Goal: Task Accomplishment & Management: Complete application form

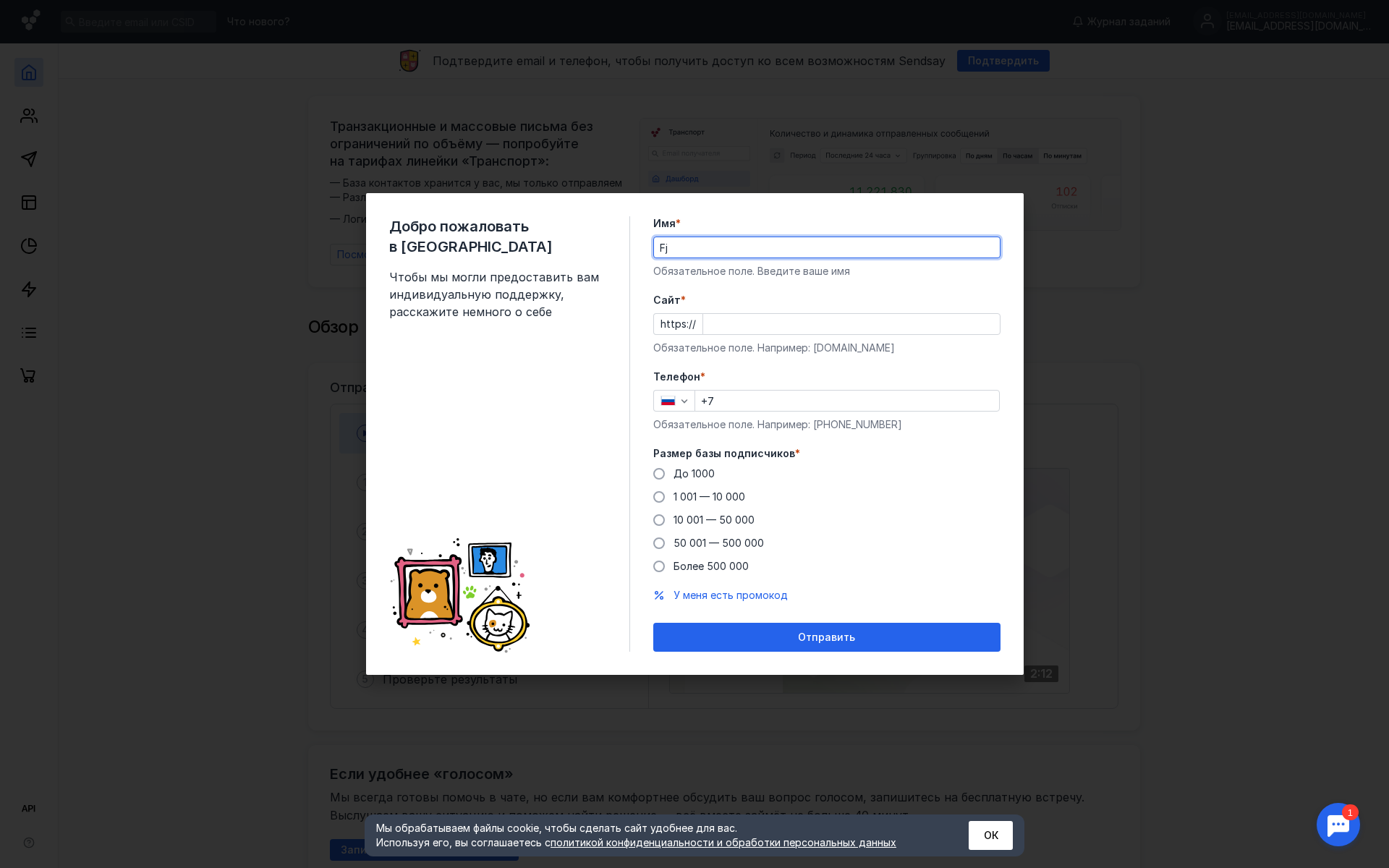
type input "F"
type input "[PERSON_NAME]"
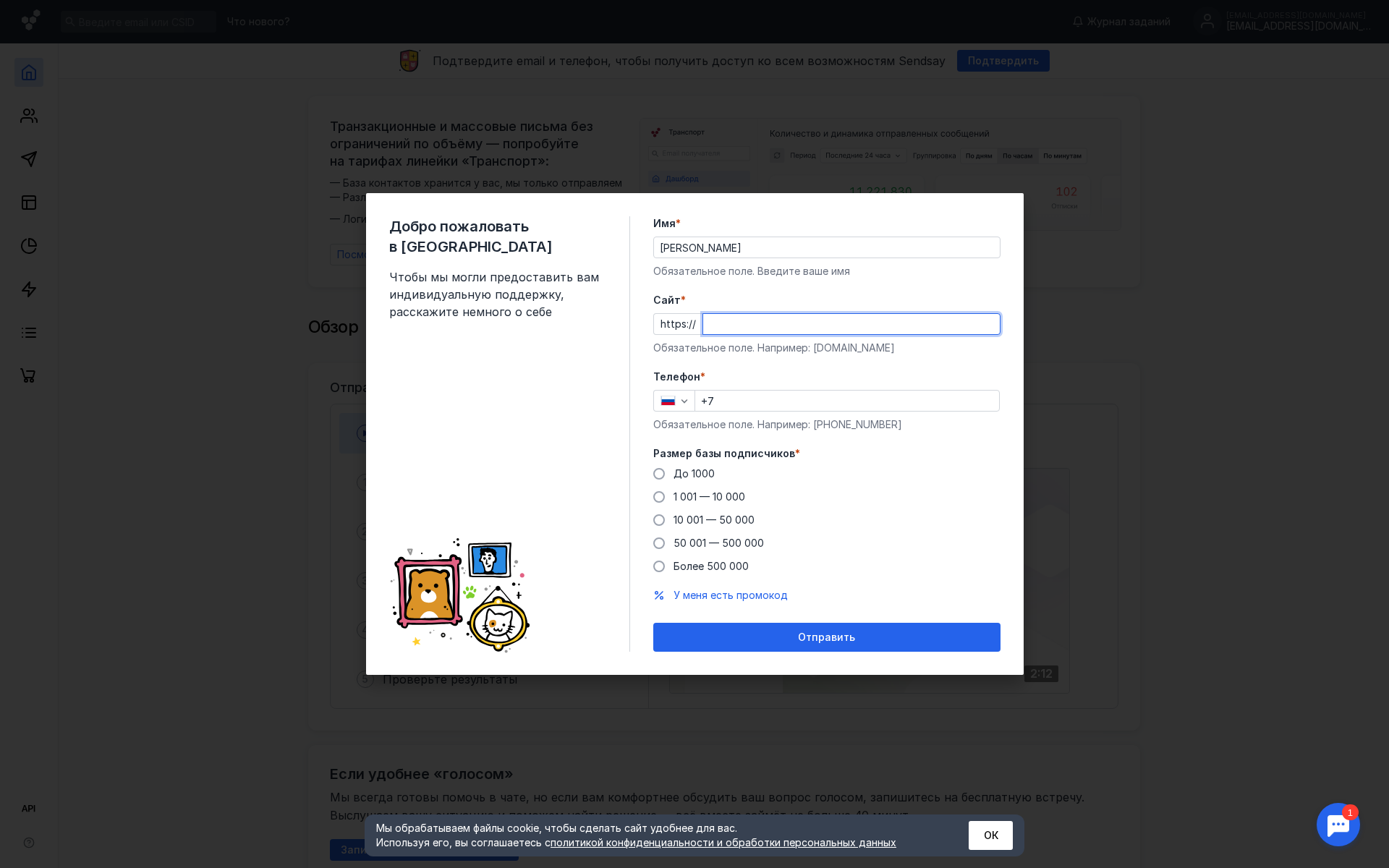
paste input "[DOMAIN_NAME]"
type input "[DOMAIN_NAME]"
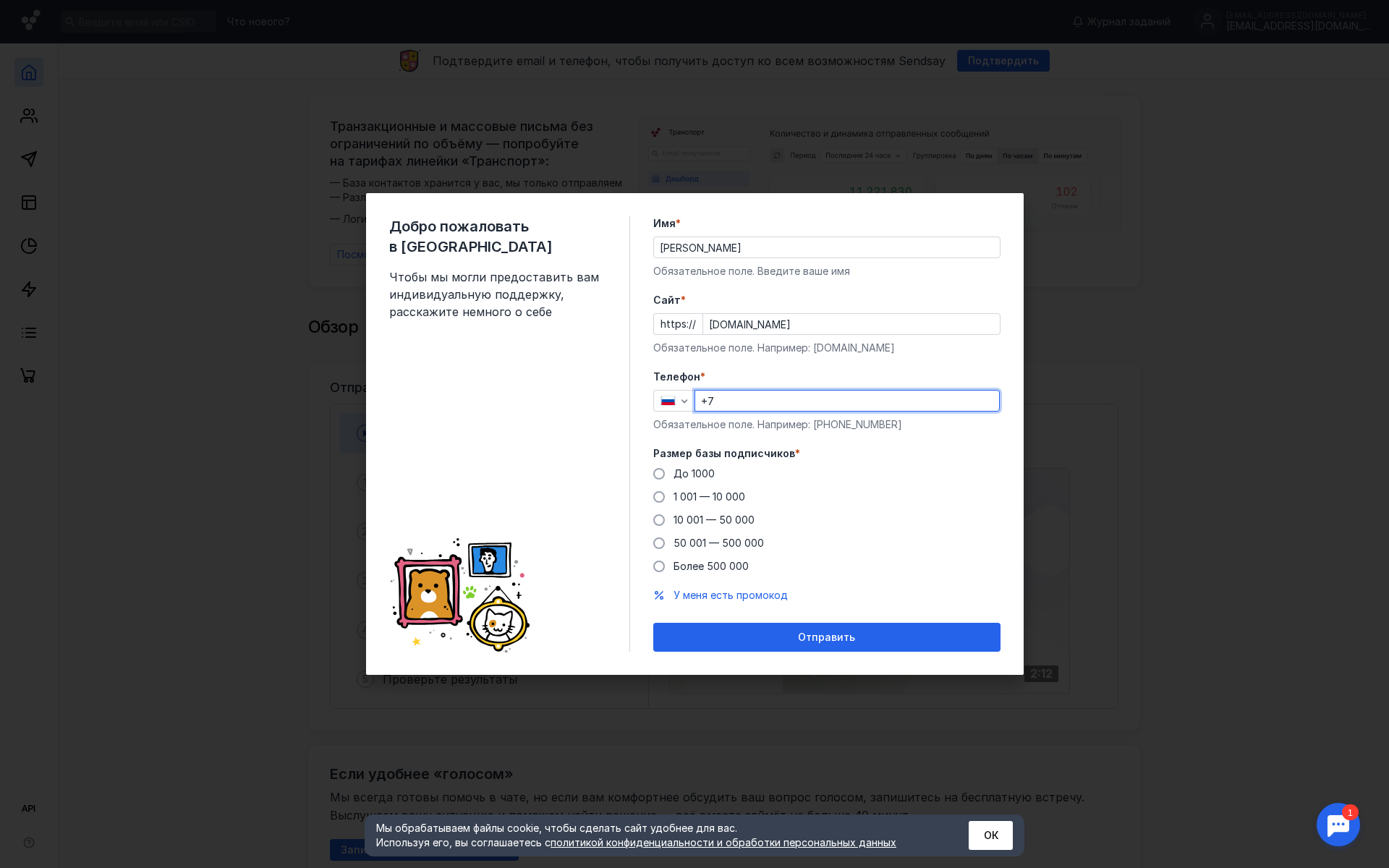
click at [739, 400] on input "+7" at bounding box center [847, 400] width 304 height 20
type input "[PHONE_NUMBER]"
click at [706, 475] on span "До 1000" at bounding box center [694, 473] width 41 height 13
click at [0, 0] on input "До 1000" at bounding box center [0, 0] width 0 height 0
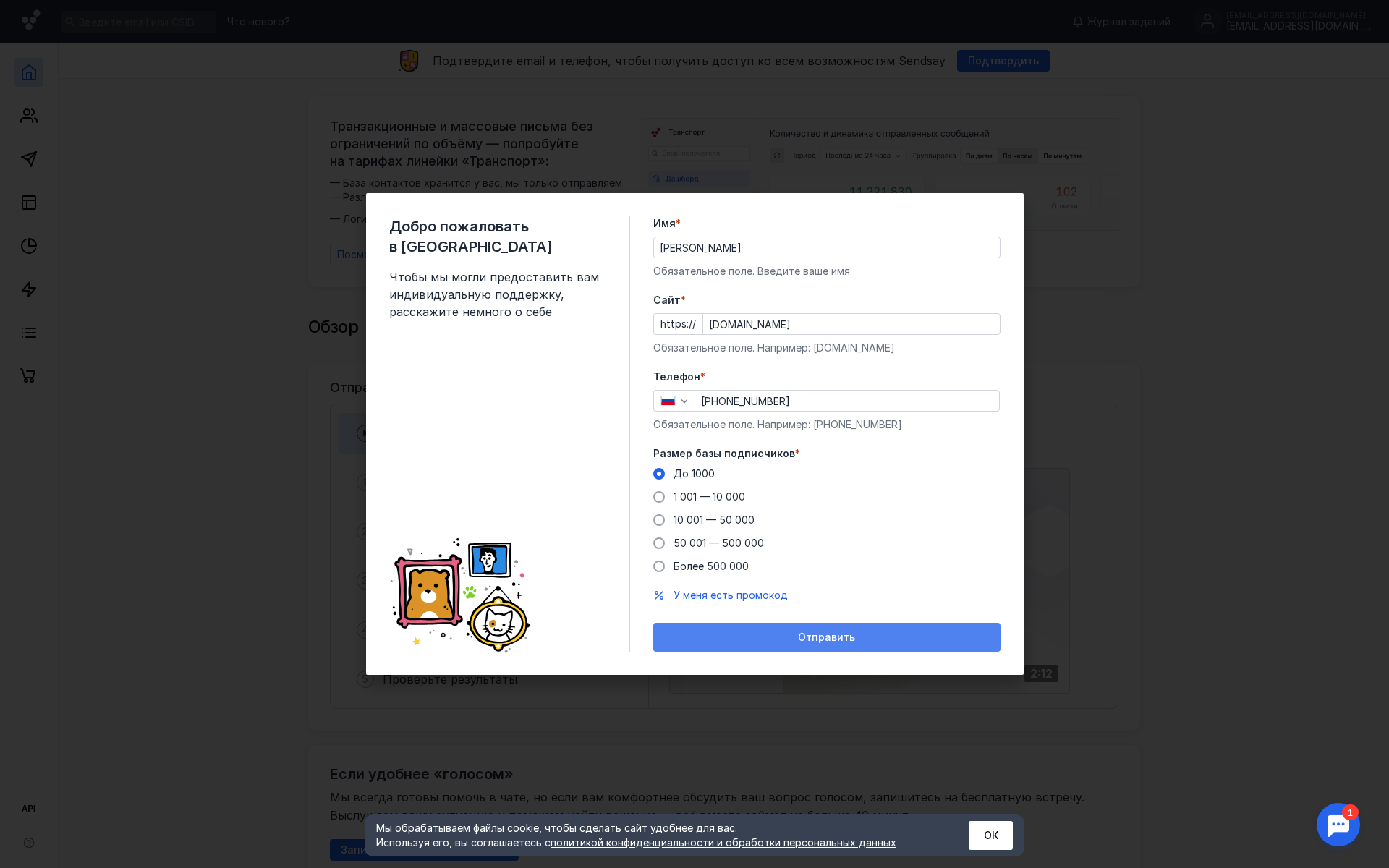
click at [754, 636] on div "Отправить" at bounding box center [827, 637] width 333 height 13
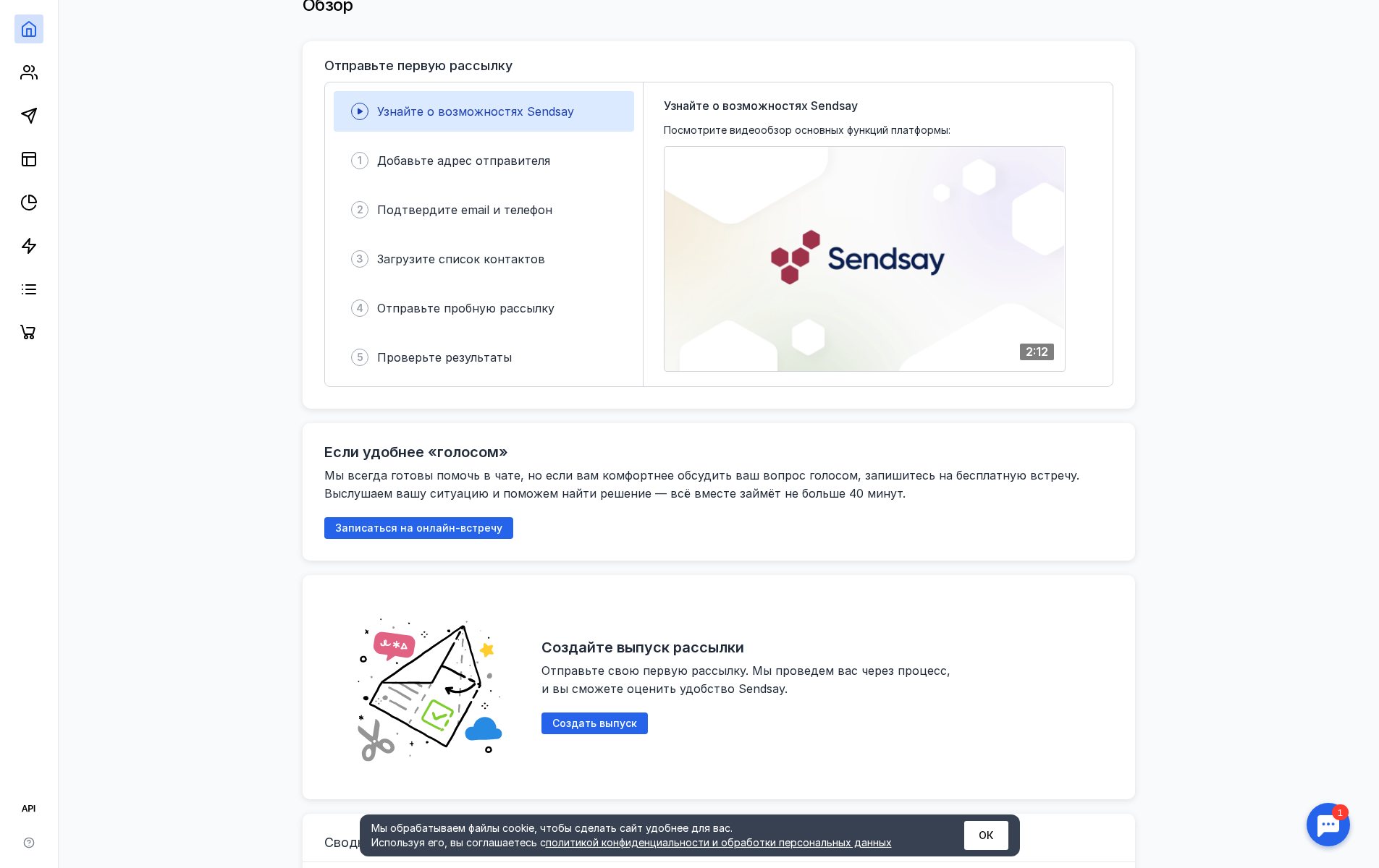
scroll to position [265, 0]
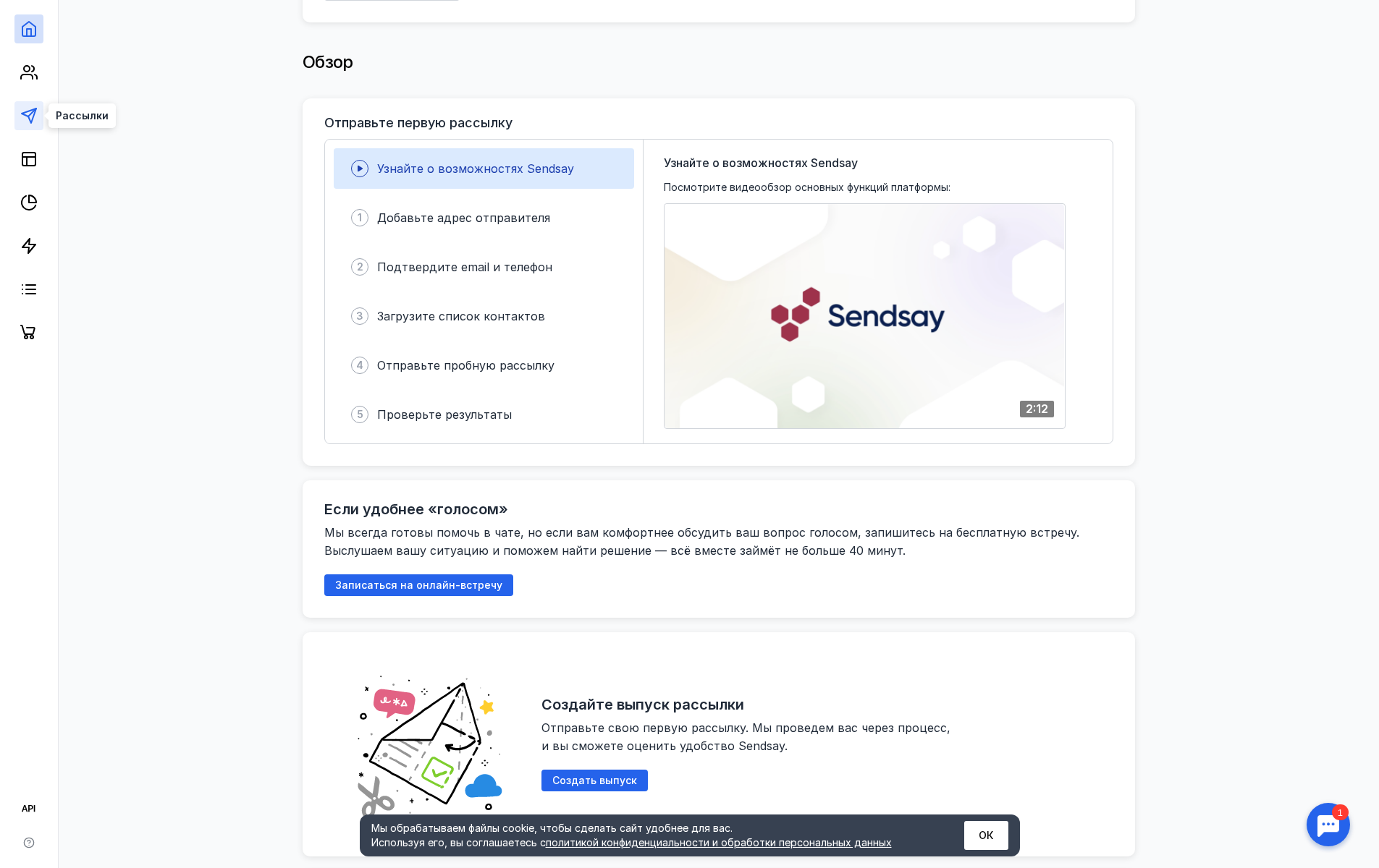
click at [31, 120] on icon at bounding box center [29, 116] width 18 height 18
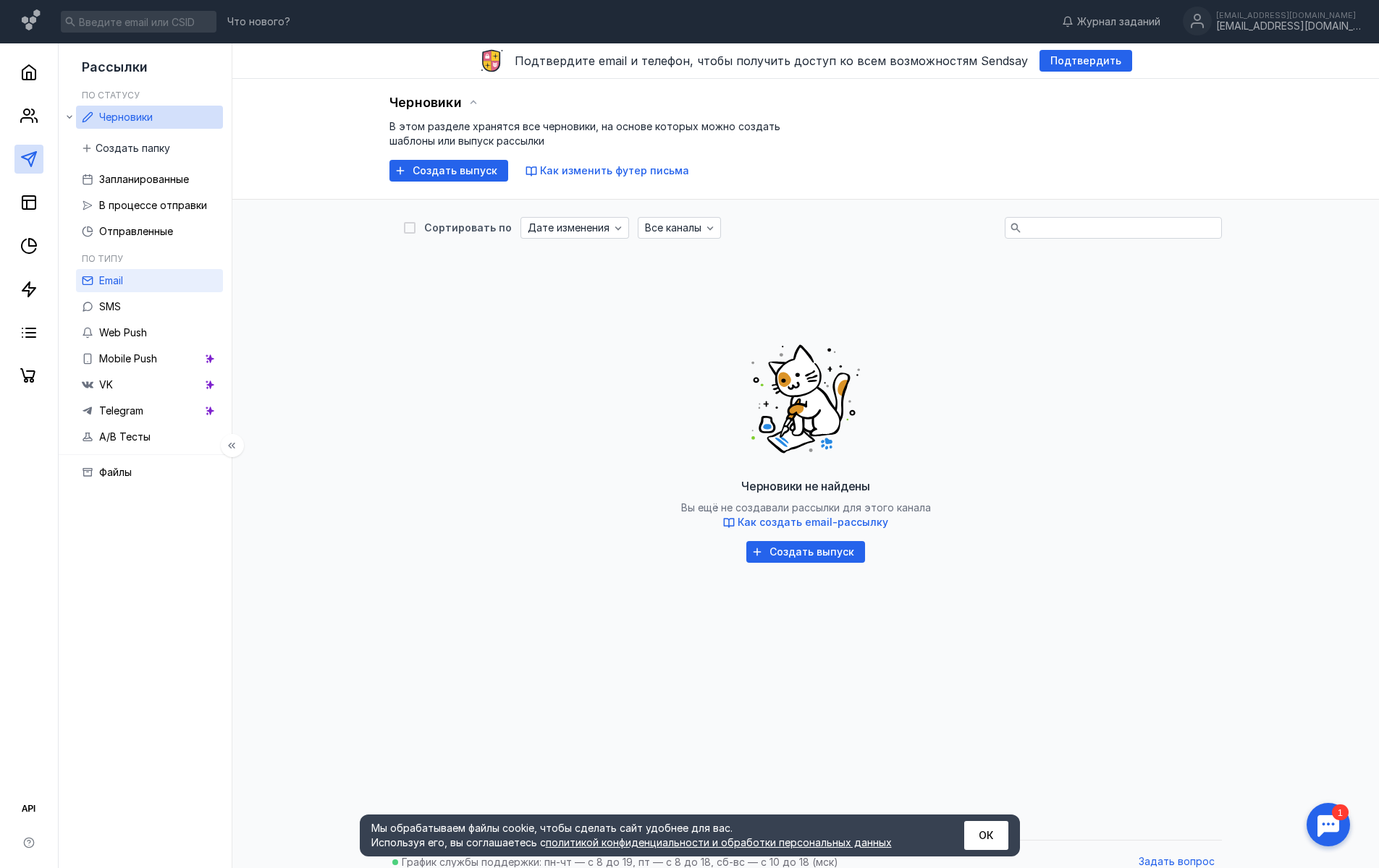
click at [134, 283] on link "Email" at bounding box center [149, 281] width 147 height 23
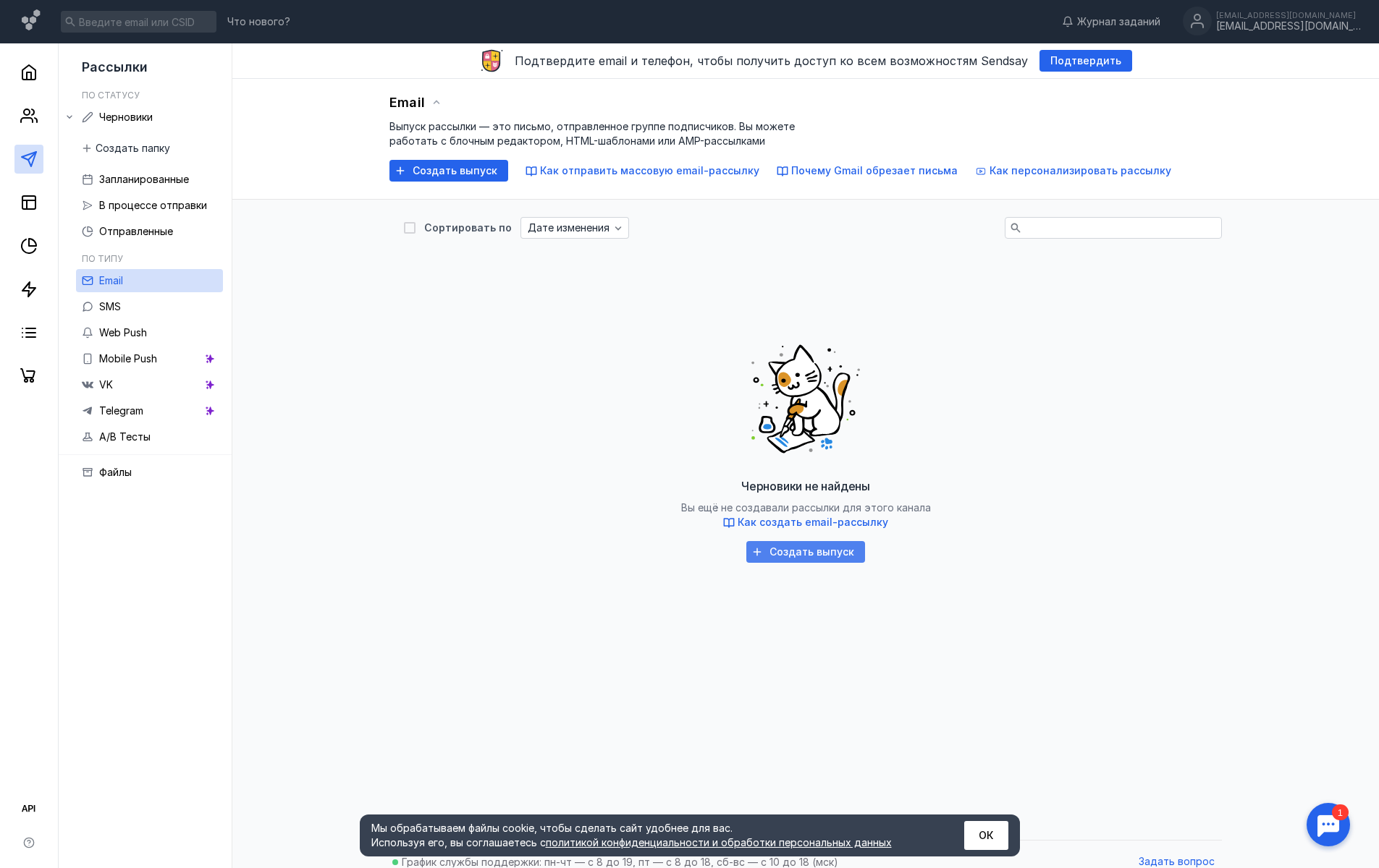
click at [817, 560] on div "Создать выпуск" at bounding box center [806, 551] width 119 height 21
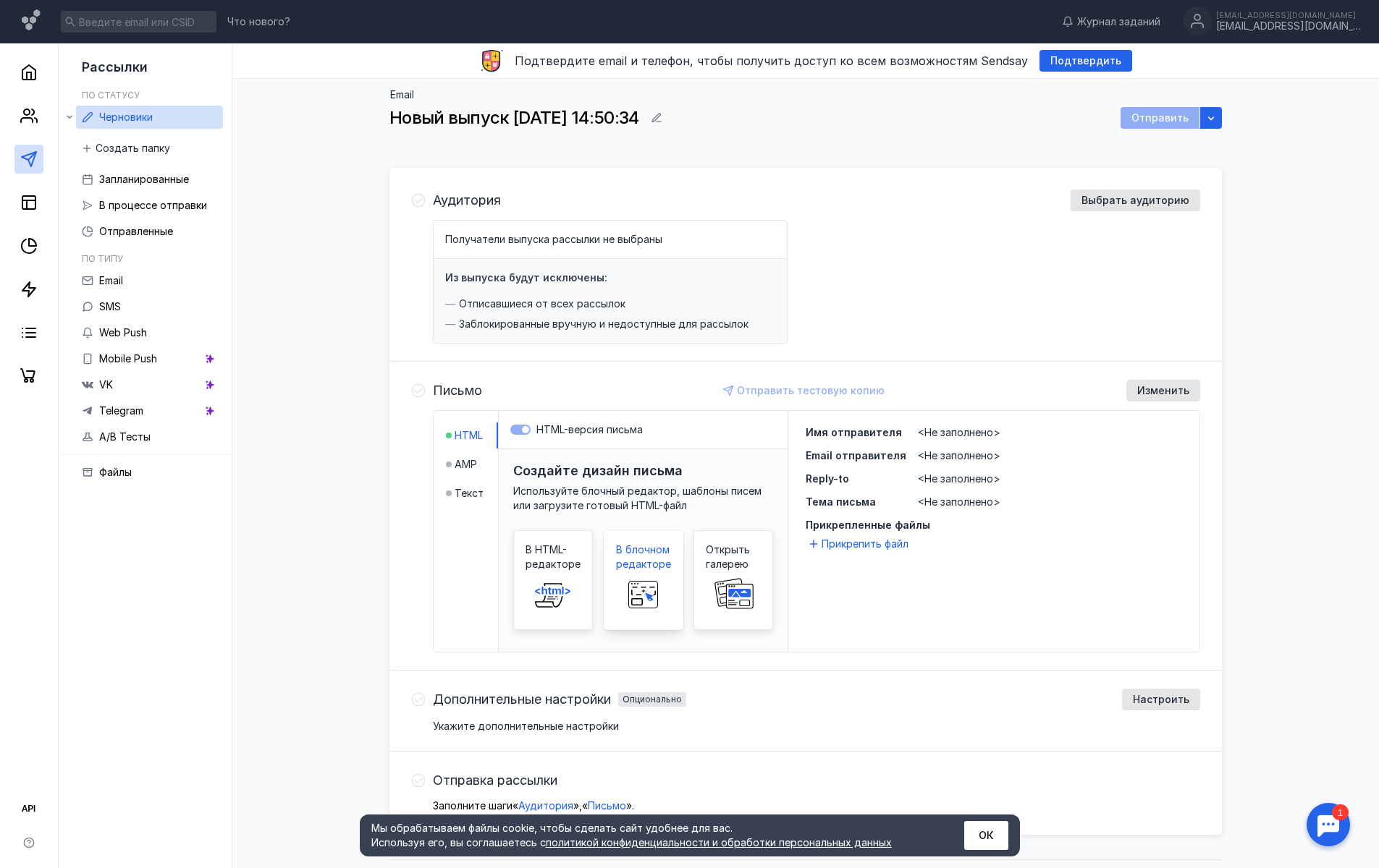
click at [645, 584] on rect at bounding box center [643, 594] width 29 height 26
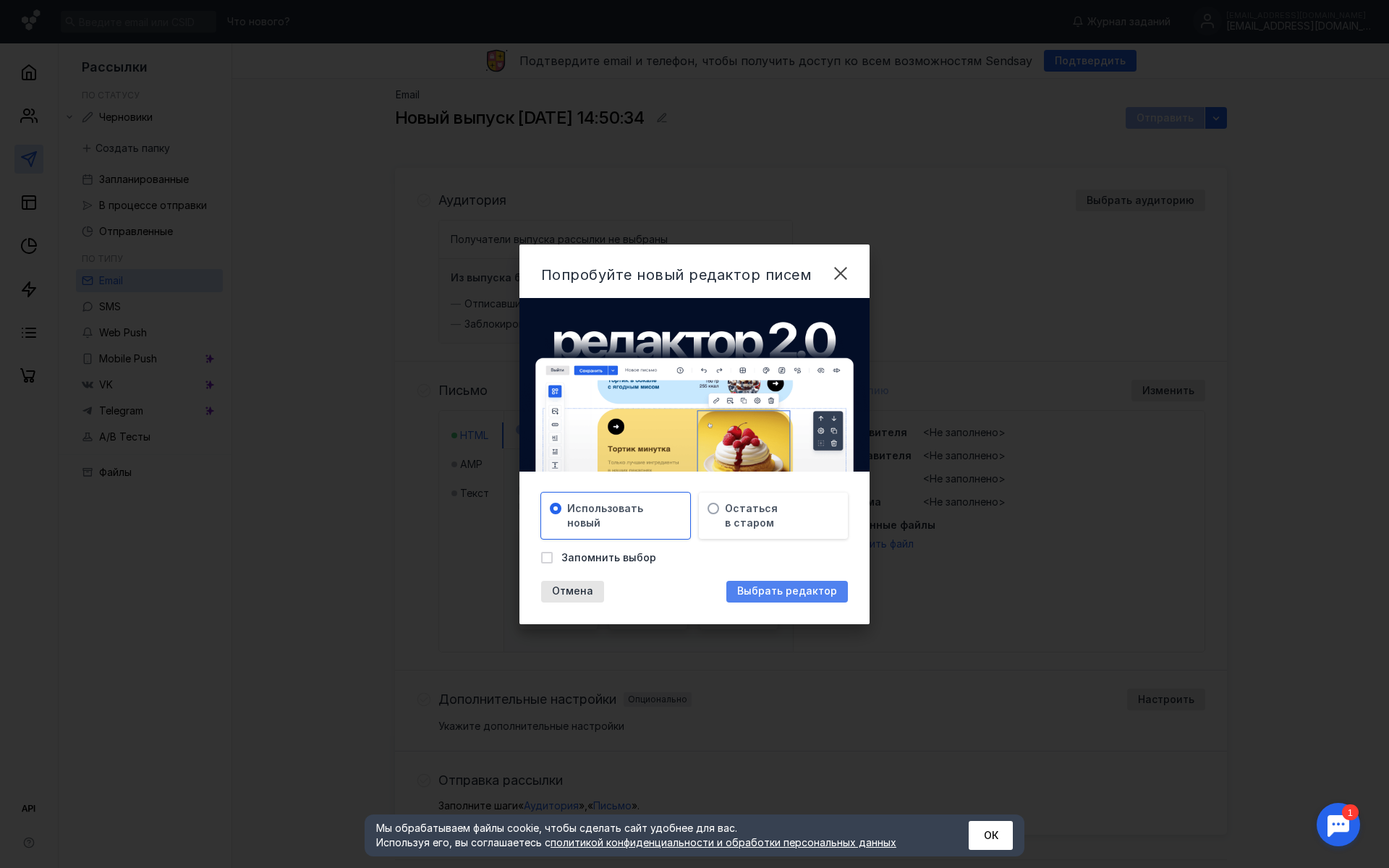
click at [769, 591] on span "Выбрать редактор" at bounding box center [787, 591] width 99 height 13
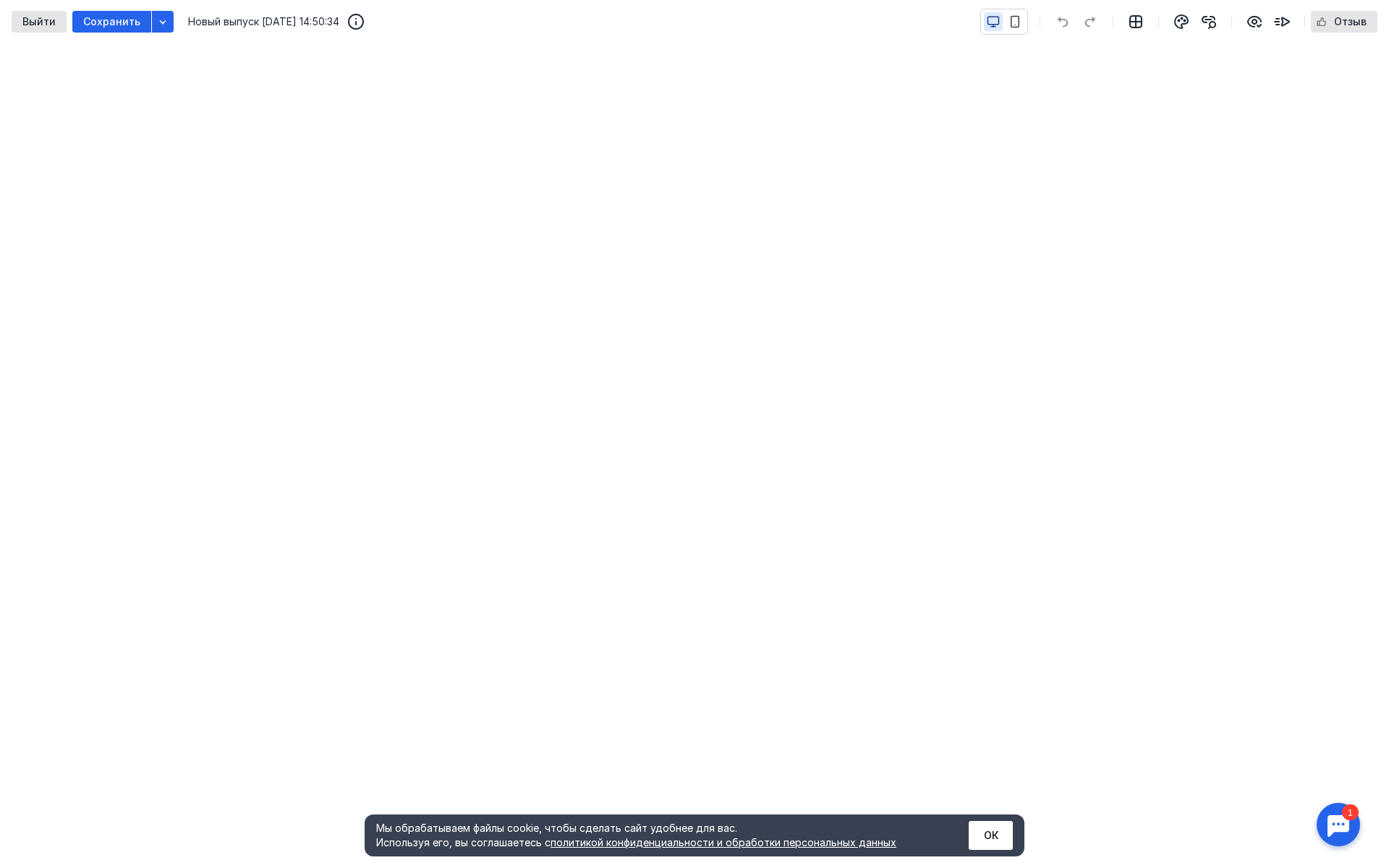
scroll to position [45, 0]
